Goal: Find specific page/section: Find specific page/section

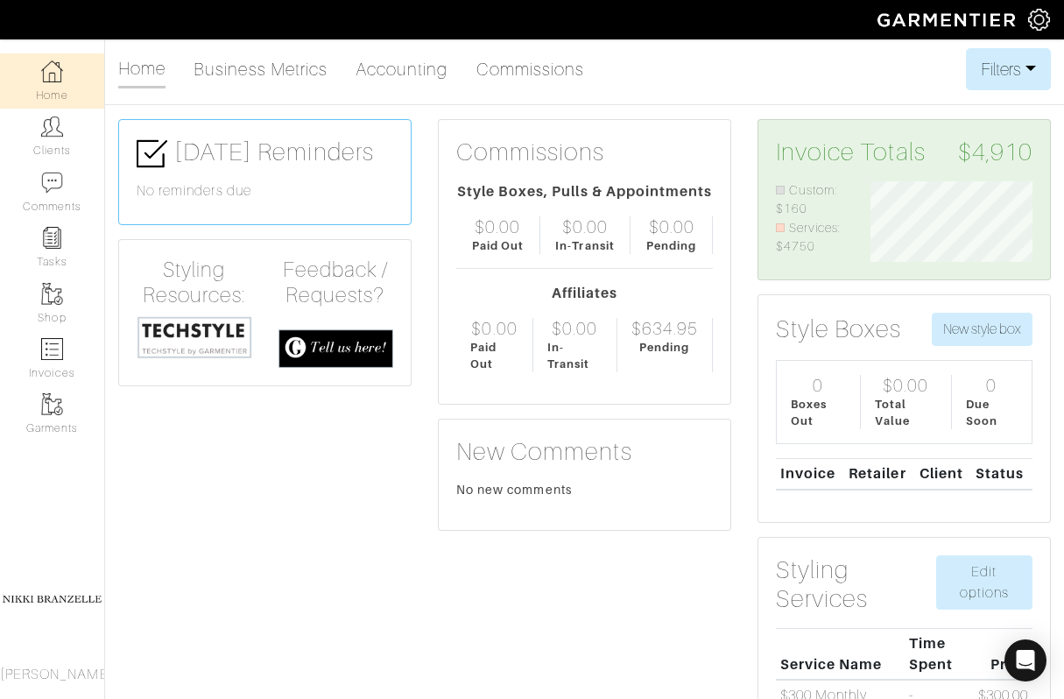
scroll to position [81, 188]
click at [30, 136] on link "Clients" at bounding box center [52, 136] width 104 height 55
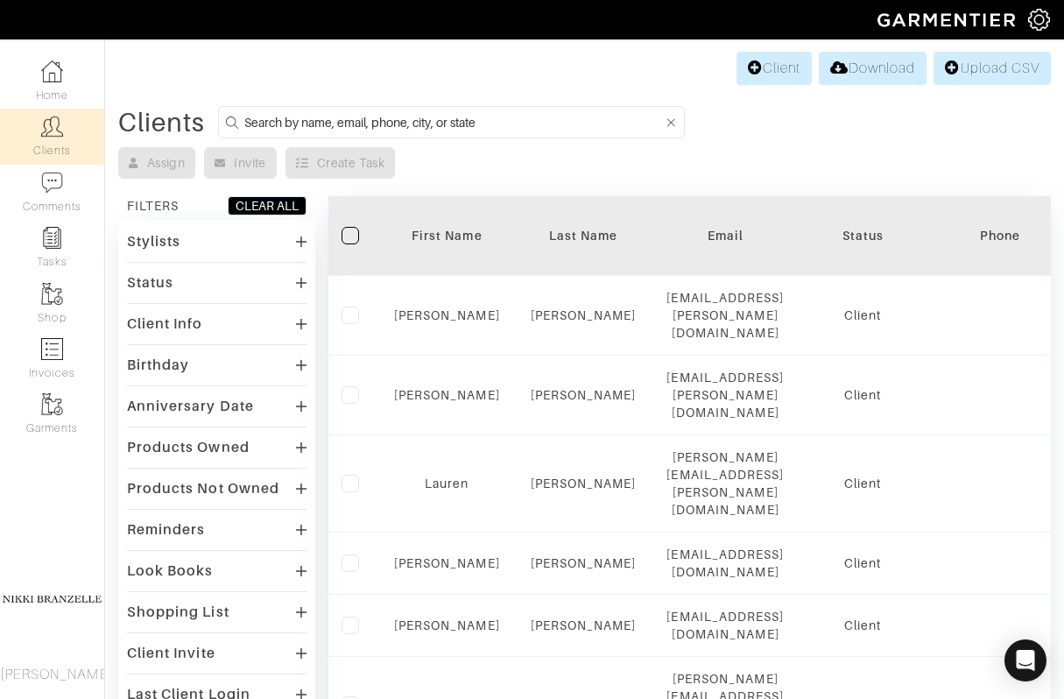
click at [428, 121] on input at bounding box center [454, 122] width 420 height 22
type input "[PERSON_NAME]"
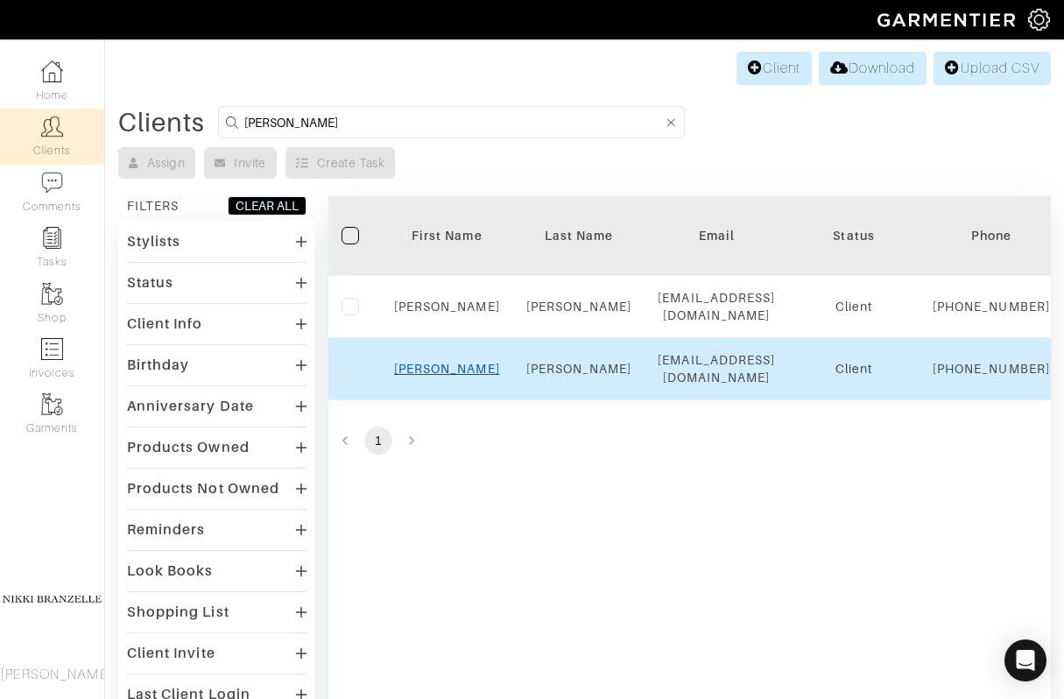
click at [440, 376] on link "[PERSON_NAME]" at bounding box center [447, 369] width 106 height 14
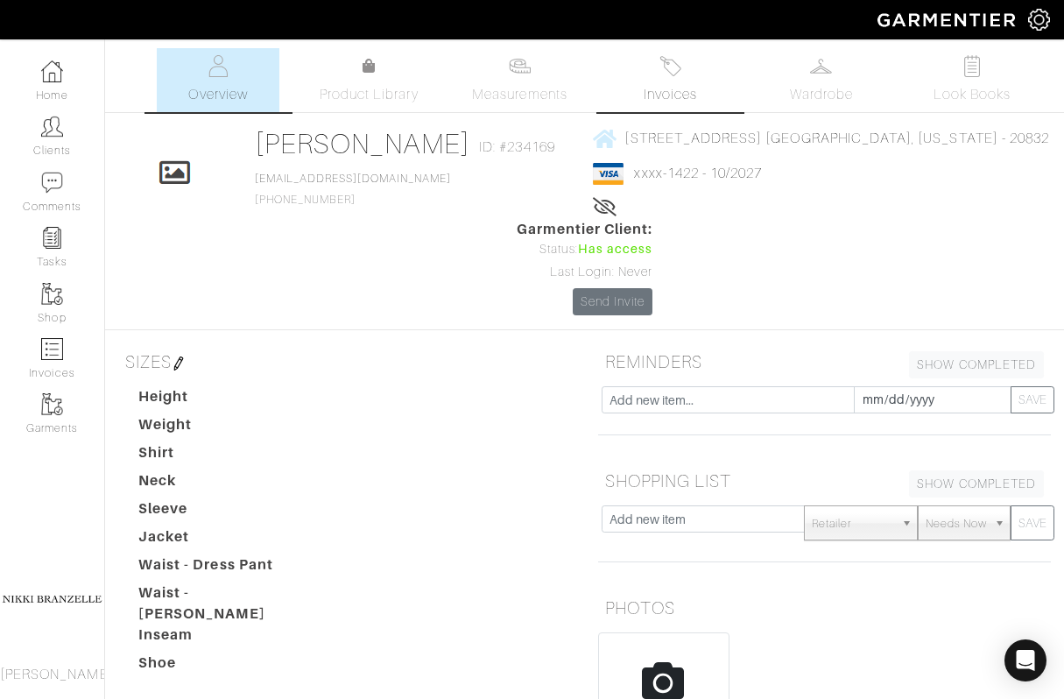
click at [681, 74] on img at bounding box center [671, 66] width 22 height 22
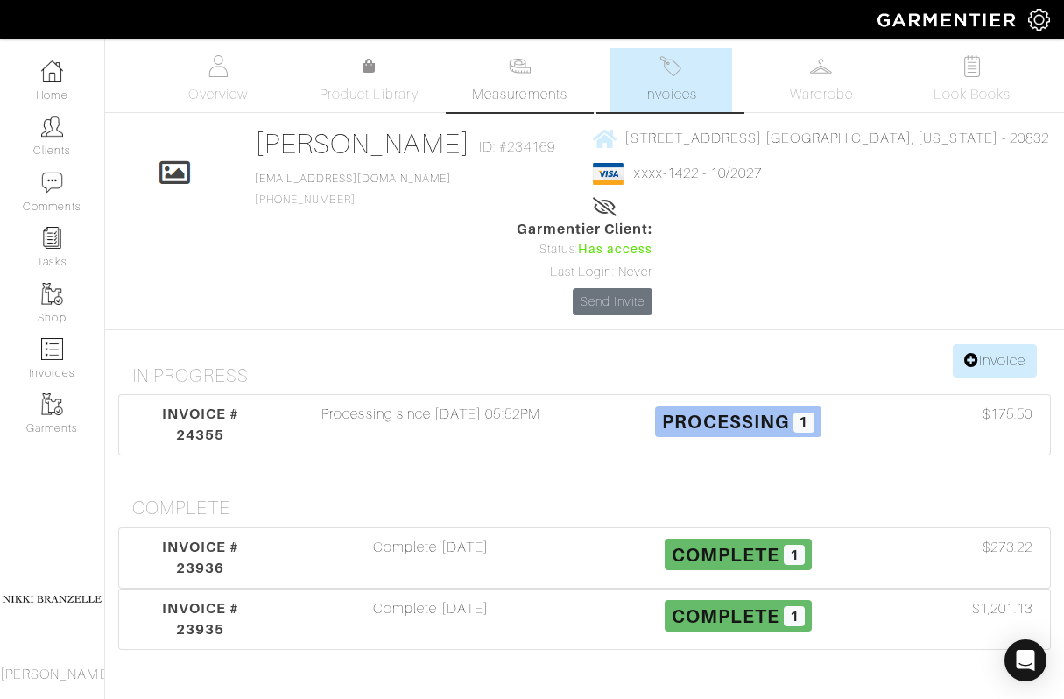
click at [540, 82] on link "Measurements" at bounding box center [520, 80] width 124 height 64
